Goal: Transaction & Acquisition: Purchase product/service

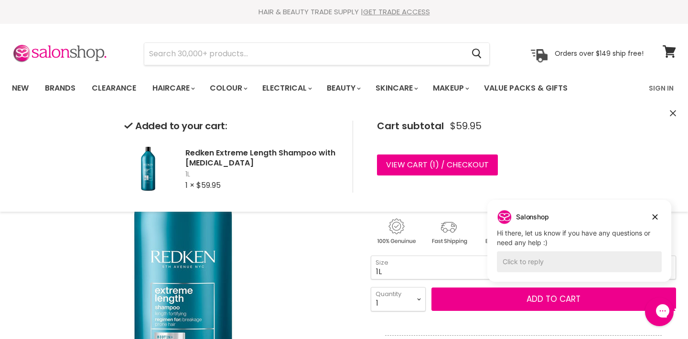
click at [671, 111] on icon "Close" at bounding box center [672, 113] width 6 height 6
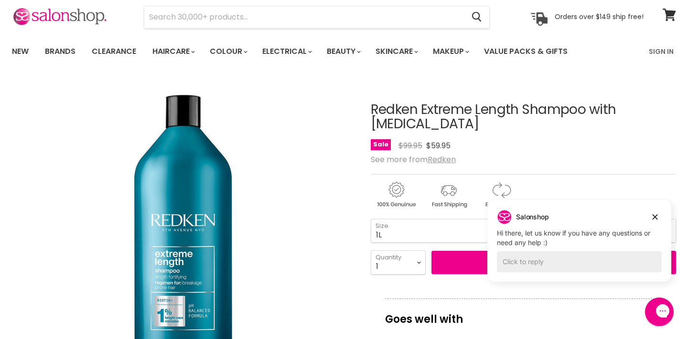
scroll to position [23, 0]
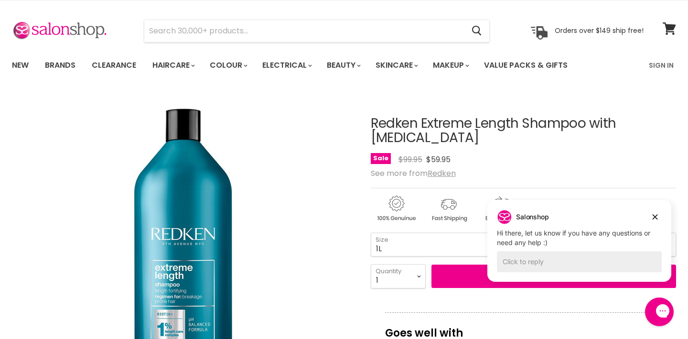
drag, startPoint x: 372, startPoint y: 123, endPoint x: 519, endPoint y: 122, distance: 147.5
click at [519, 122] on h1 "Redken Extreme Length Shampoo with Biotin" at bounding box center [523, 132] width 305 height 30
copy h1 "Redken Extreme Length"
click at [364, 35] on input "Search" at bounding box center [303, 31] width 319 height 22
paste input "Redken Extreme Length"
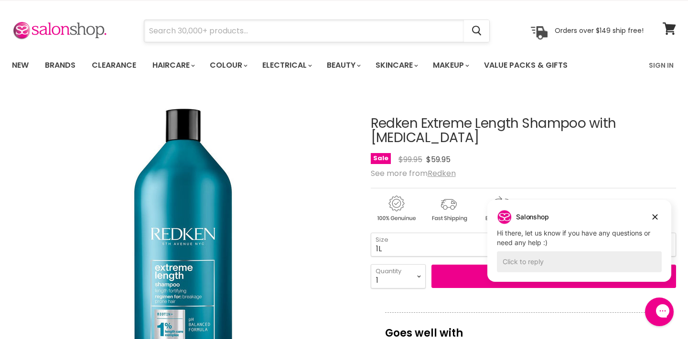
type input "Redken Extreme Length"
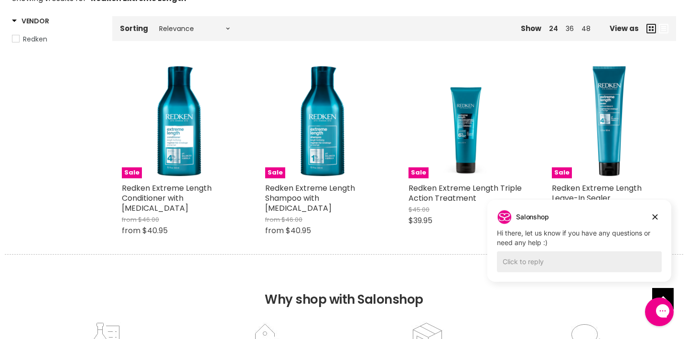
scroll to position [150, 0]
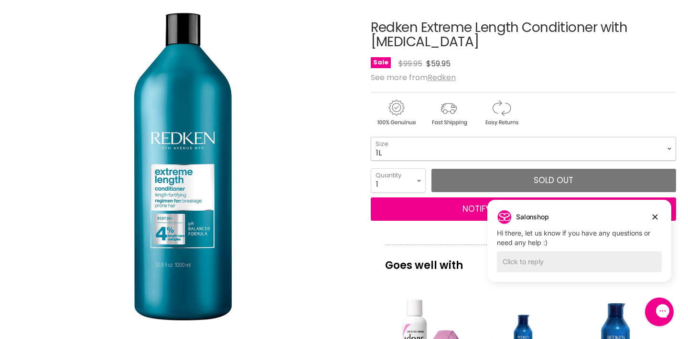
click at [474, 137] on select "300ml 500ml 1L" at bounding box center [523, 149] width 305 height 24
select select "500ml"
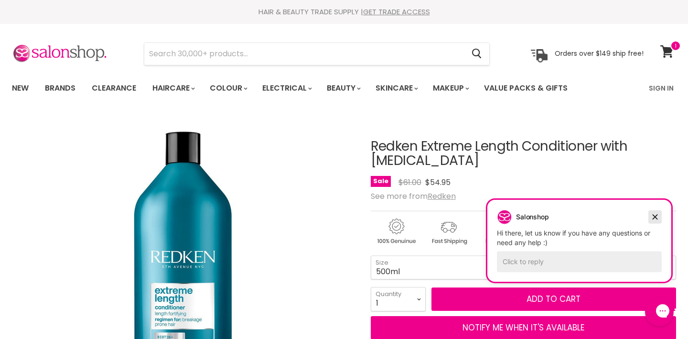
click at [653, 218] on icon "Dismiss campaign" at bounding box center [655, 217] width 10 height 11
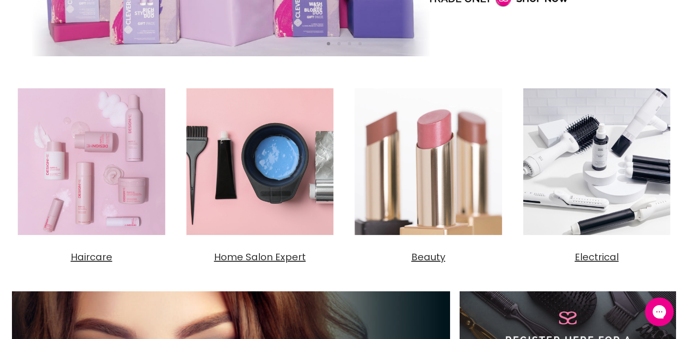
scroll to position [285, 0]
click at [72, 182] on img "Main content" at bounding box center [91, 162] width 159 height 159
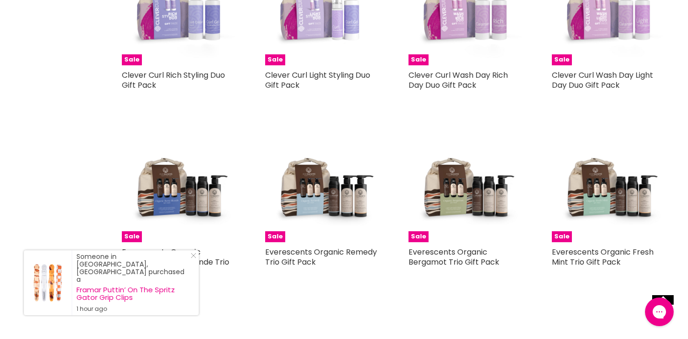
scroll to position [1941, 0]
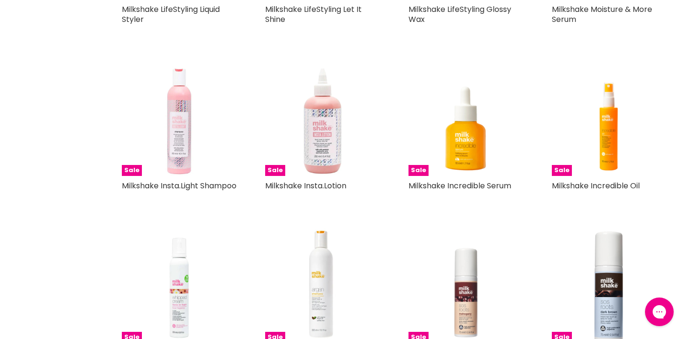
scroll to position [3566, 0]
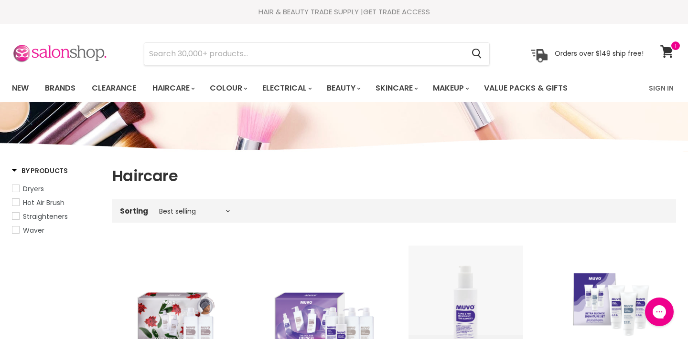
click at [73, 46] on img at bounding box center [59, 54] width 95 height 20
